Goal: Task Accomplishment & Management: Complete application form

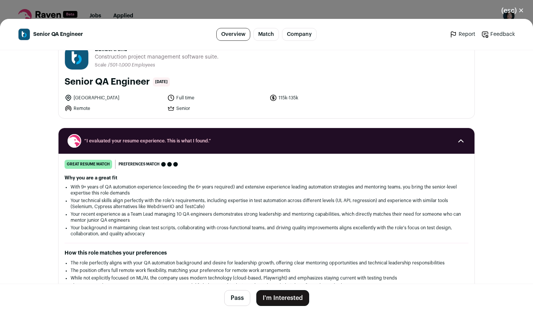
scroll to position [20, 0]
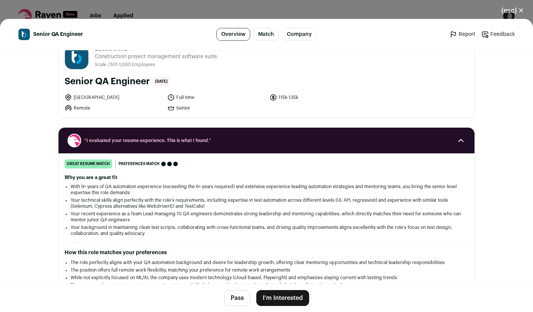
click at [273, 296] on button "I'm Interested" at bounding box center [282, 298] width 53 height 16
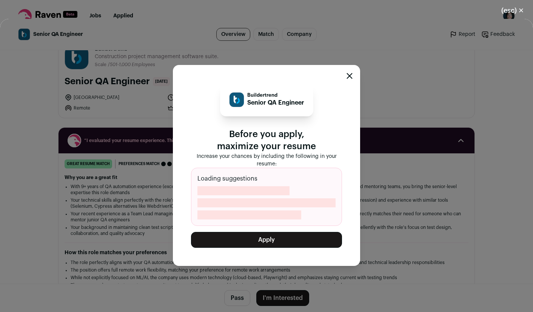
click at [284, 242] on button "Apply" at bounding box center [266, 240] width 151 height 16
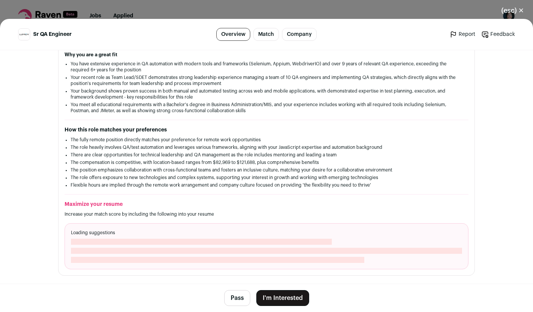
scroll to position [145, 0]
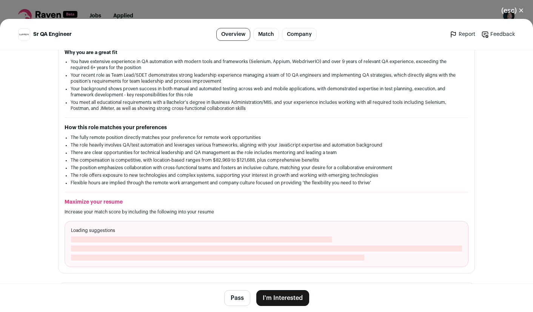
click at [280, 296] on button "I'm Interested" at bounding box center [282, 298] width 53 height 16
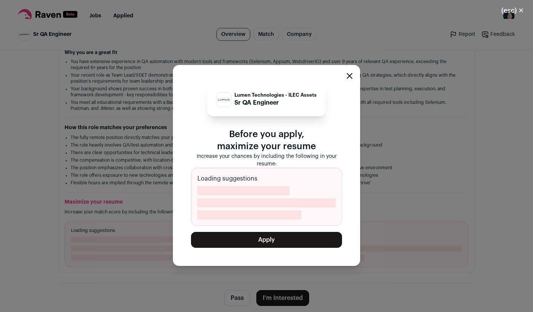
click at [289, 241] on button "Apply" at bounding box center [266, 240] width 151 height 16
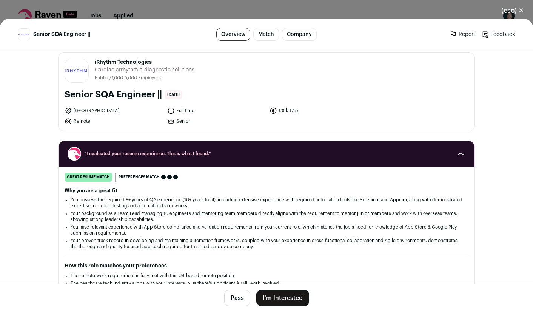
scroll to position [49, 0]
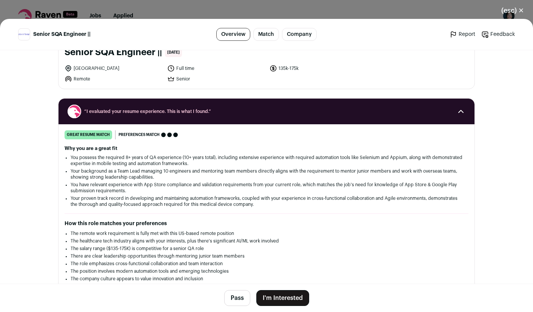
click at [288, 295] on button "I'm Interested" at bounding box center [282, 298] width 53 height 16
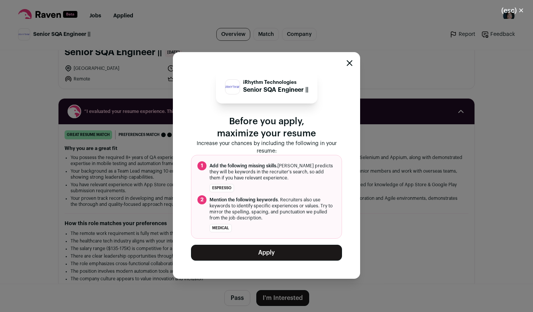
click at [286, 258] on button "Apply" at bounding box center [266, 252] width 151 height 16
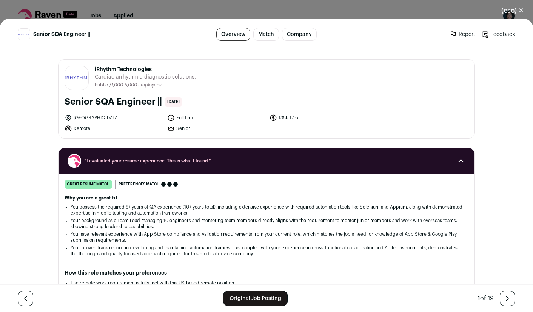
click at [269, 33] on link "Match" at bounding box center [266, 34] width 26 height 13
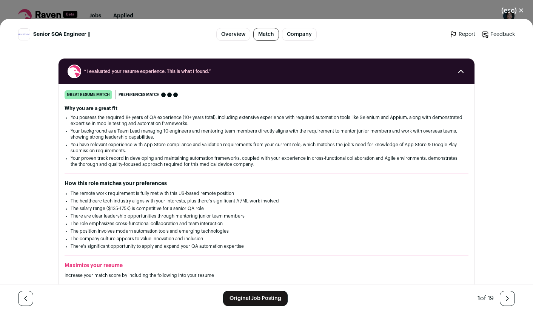
scroll to position [92, 0]
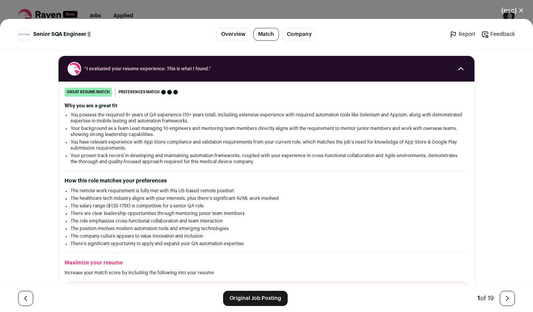
click at [518, 12] on button "(esc) ✕" at bounding box center [512, 10] width 41 height 17
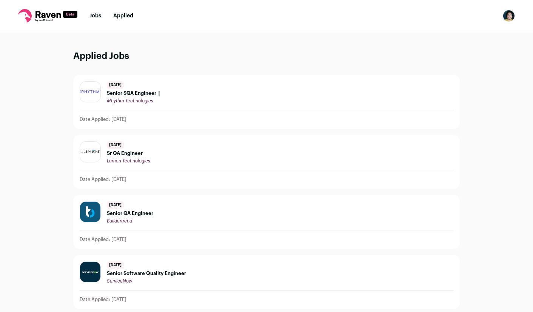
click at [95, 18] on link "Jobs" at bounding box center [95, 15] width 12 height 5
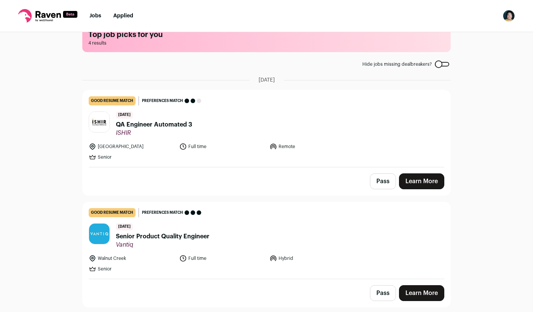
scroll to position [18, 0]
click at [409, 177] on link "Learn More" at bounding box center [421, 181] width 45 height 16
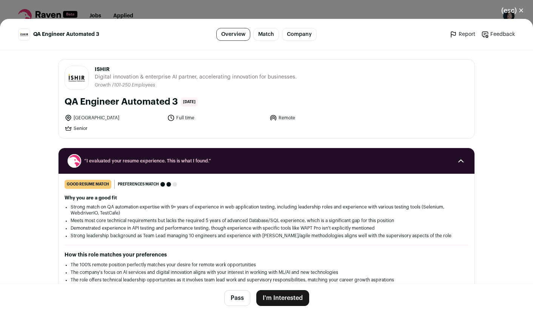
click at [272, 300] on button "I'm Interested" at bounding box center [282, 298] width 53 height 16
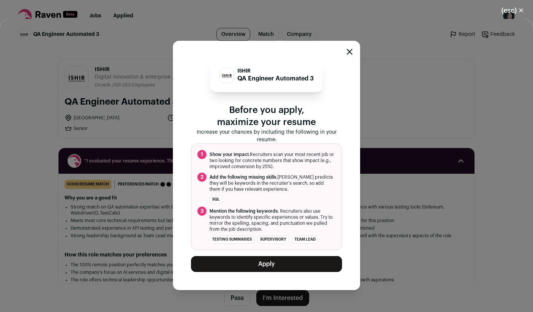
click at [285, 267] on button "Apply" at bounding box center [266, 264] width 151 height 16
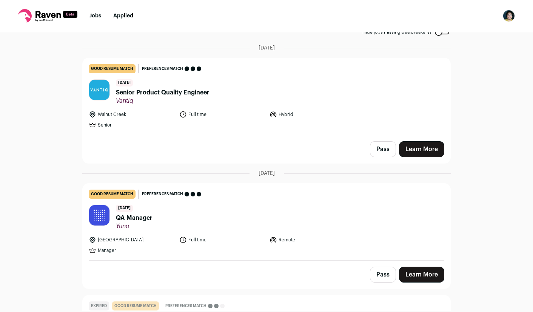
scroll to position [51, 0]
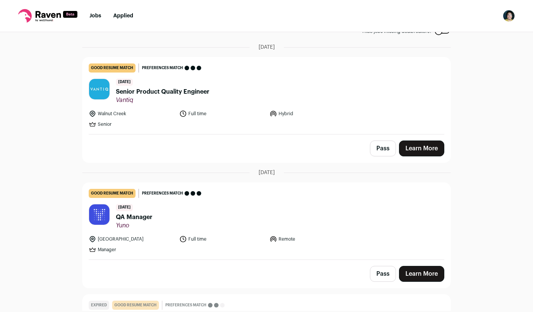
click at [420, 147] on link "Learn More" at bounding box center [421, 148] width 45 height 16
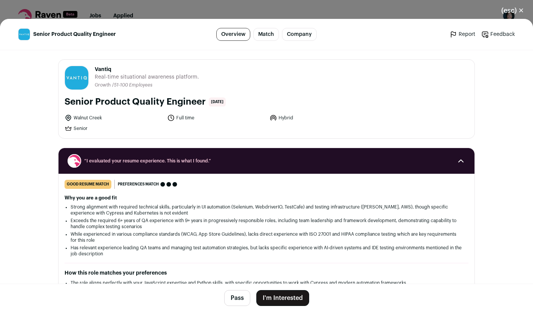
click at [272, 298] on button "I'm Interested" at bounding box center [282, 298] width 53 height 16
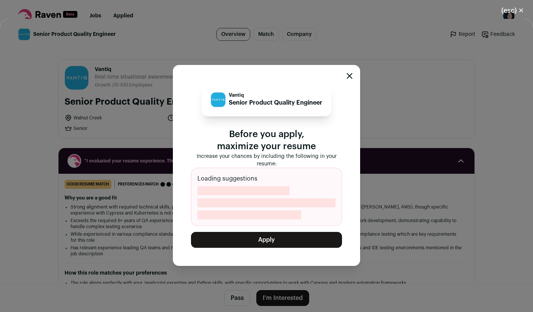
click at [281, 237] on button "Apply" at bounding box center [266, 240] width 151 height 16
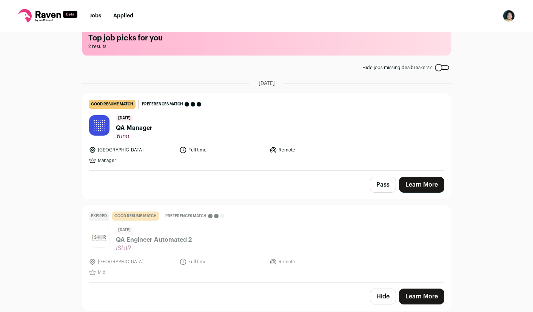
scroll to position [14, 0]
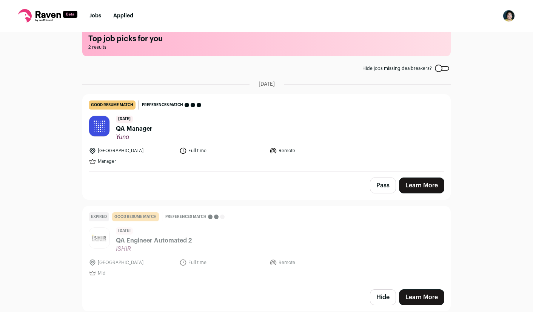
click at [439, 186] on link "Learn More" at bounding box center [421, 185] width 45 height 16
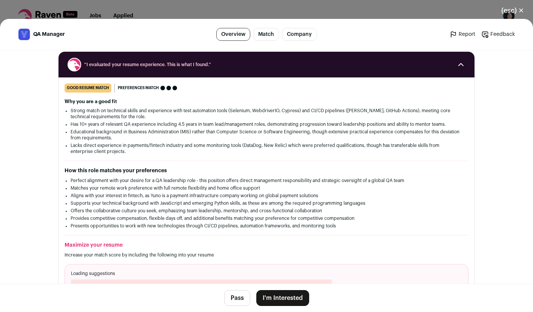
scroll to position [97, 0]
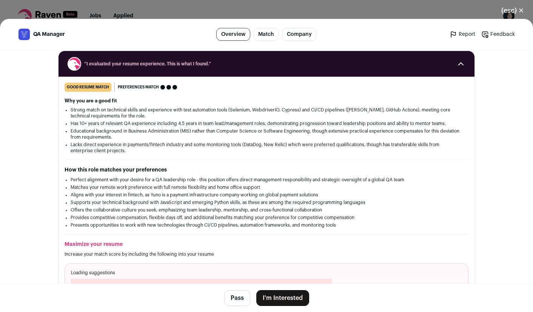
click at [287, 296] on button "I'm Interested" at bounding box center [282, 298] width 53 height 16
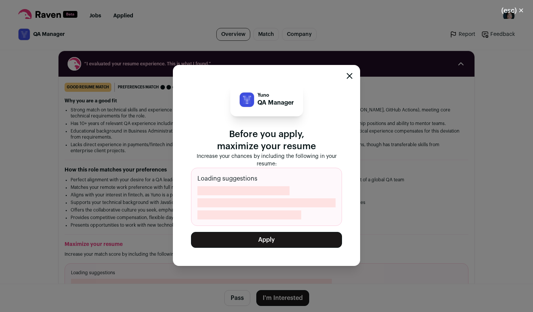
click at [307, 237] on button "Apply" at bounding box center [266, 240] width 151 height 16
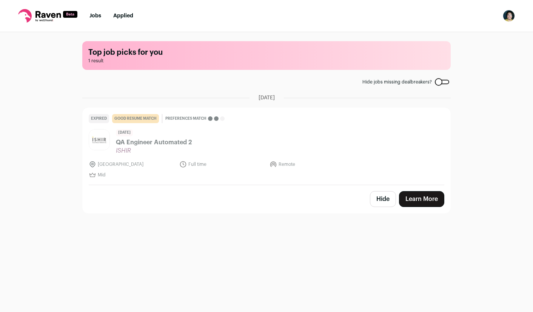
scroll to position [0, 0]
click at [94, 11] on nav "Jobs Applied Settings Notifications Preferences Resume FAQs Logout" at bounding box center [266, 16] width 533 height 32
click at [94, 13] on link "Jobs" at bounding box center [95, 15] width 12 height 5
